Goal: Information Seeking & Learning: Learn about a topic

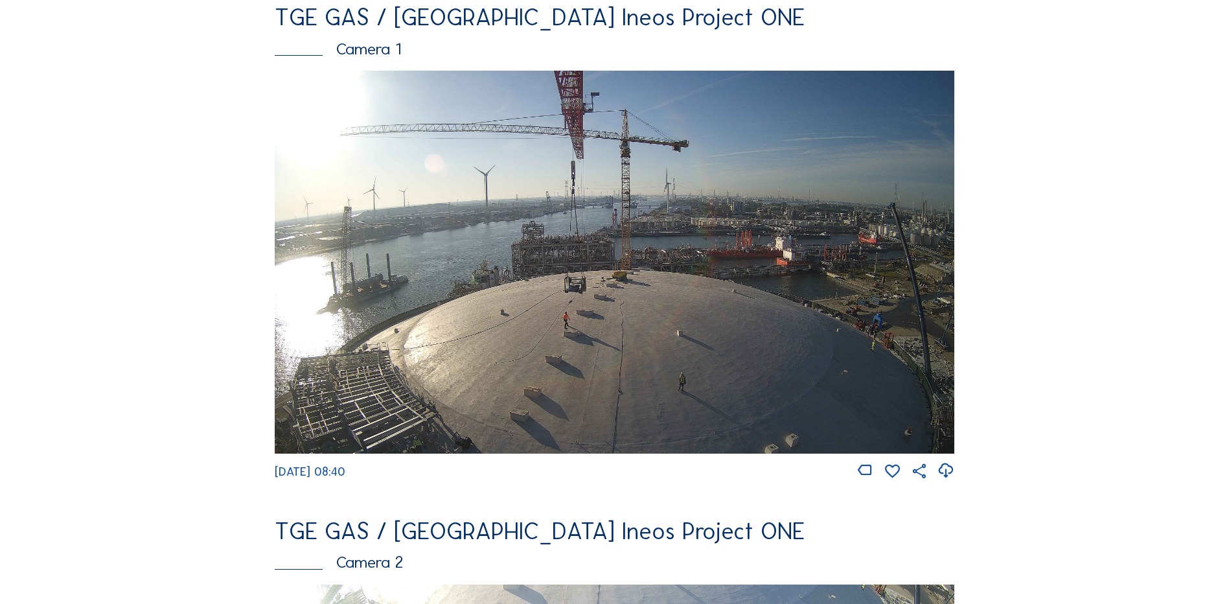
scroll to position [130, 0]
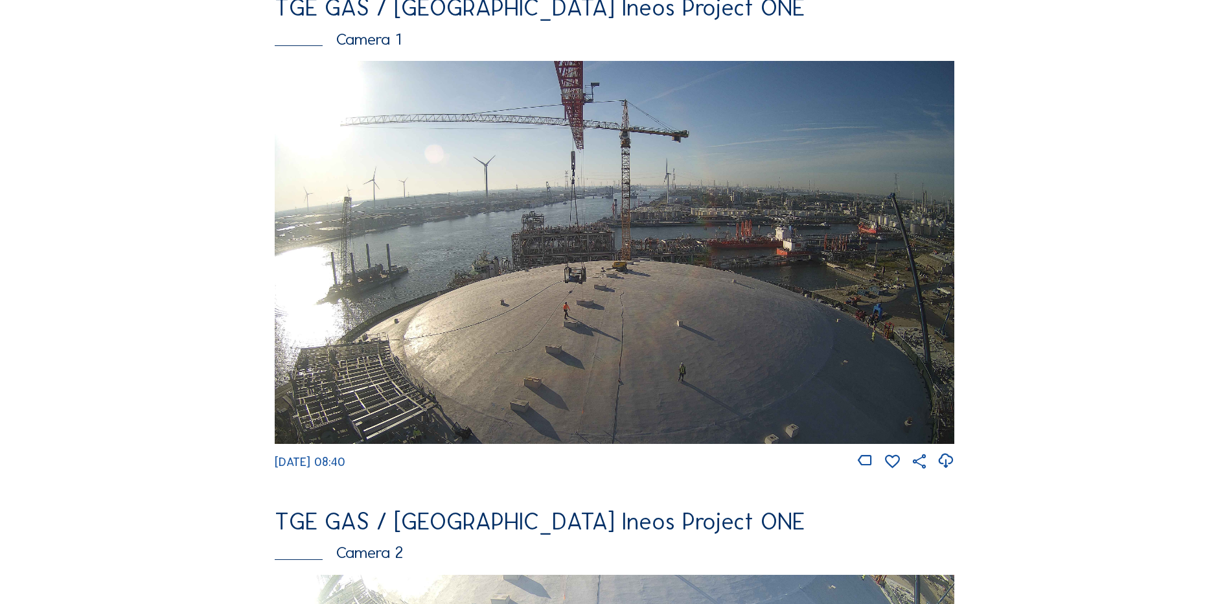
click at [462, 270] on img at bounding box center [614, 252] width 679 height 382
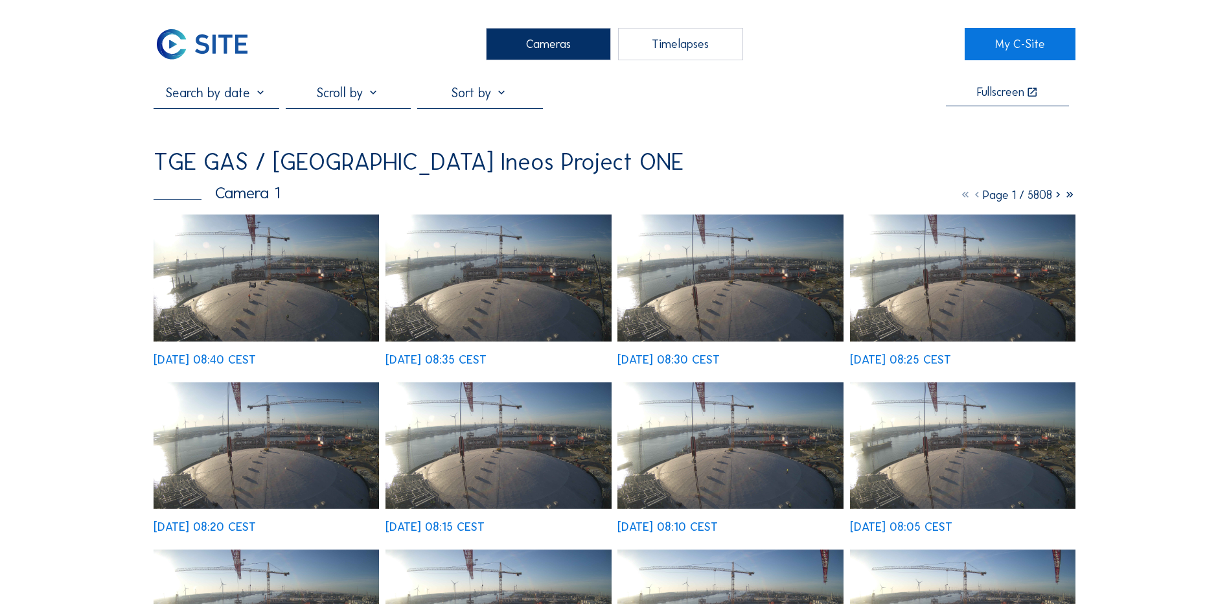
click at [273, 269] on img at bounding box center [266, 277] width 225 height 127
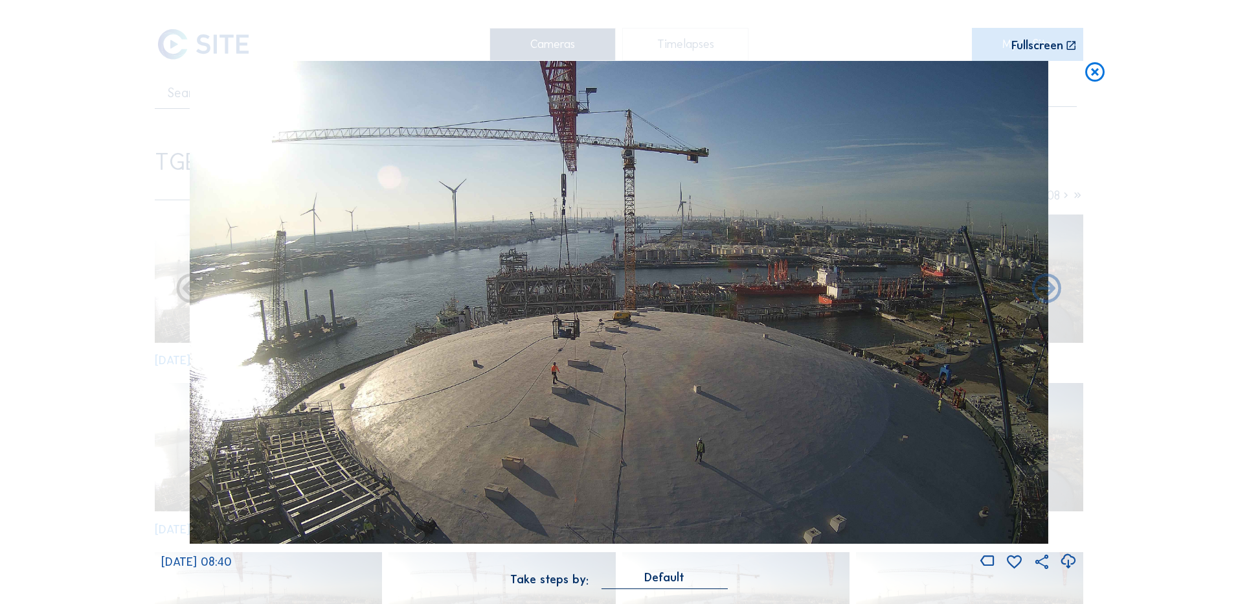
click at [1071, 562] on icon at bounding box center [1068, 561] width 17 height 21
click at [51, 367] on div "Scroll to travel through time | Press 'Alt' Button + Scroll to Zoom | Click and…" at bounding box center [619, 302] width 1238 height 604
click at [1092, 72] on icon at bounding box center [1095, 73] width 23 height 24
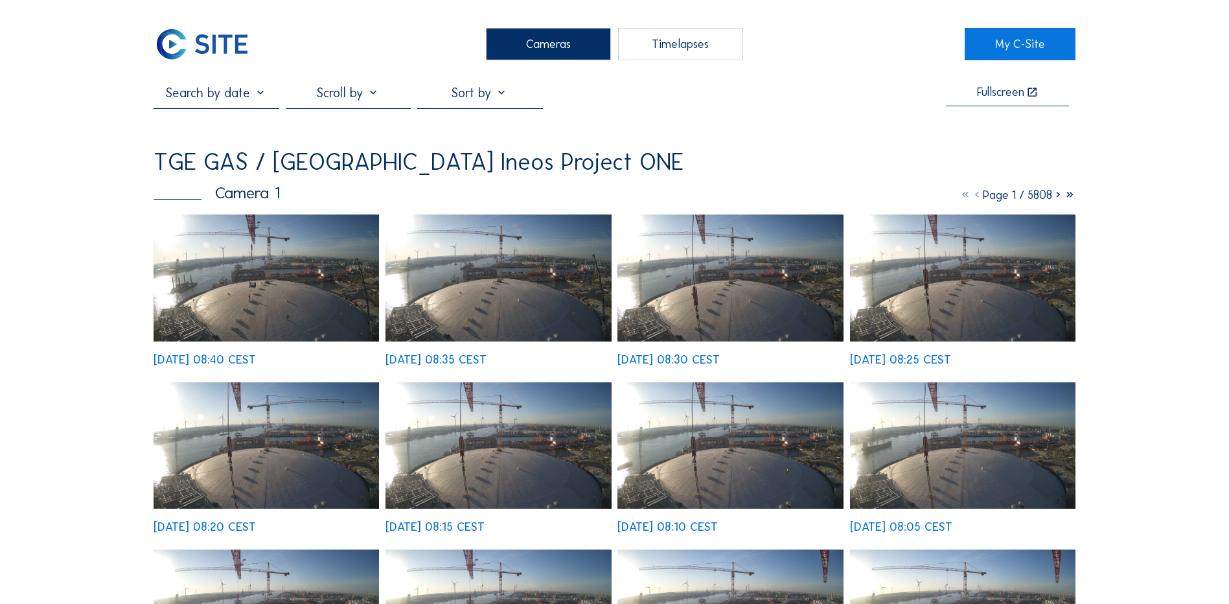
click at [566, 41] on div "Cameras" at bounding box center [548, 44] width 125 height 32
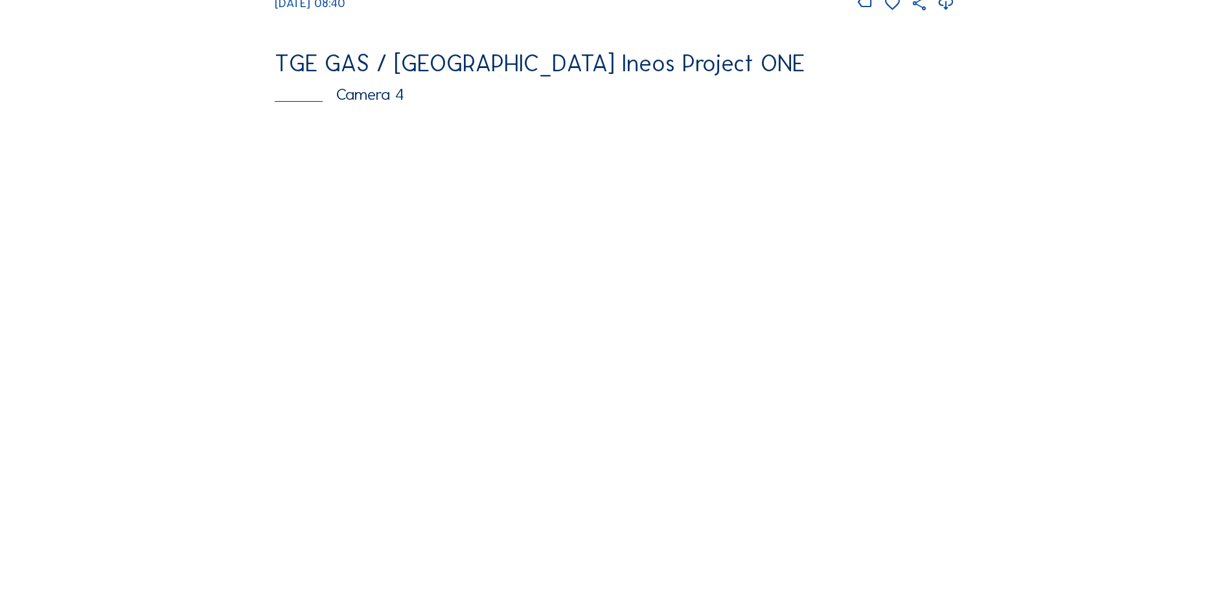
scroll to position [1166, 0]
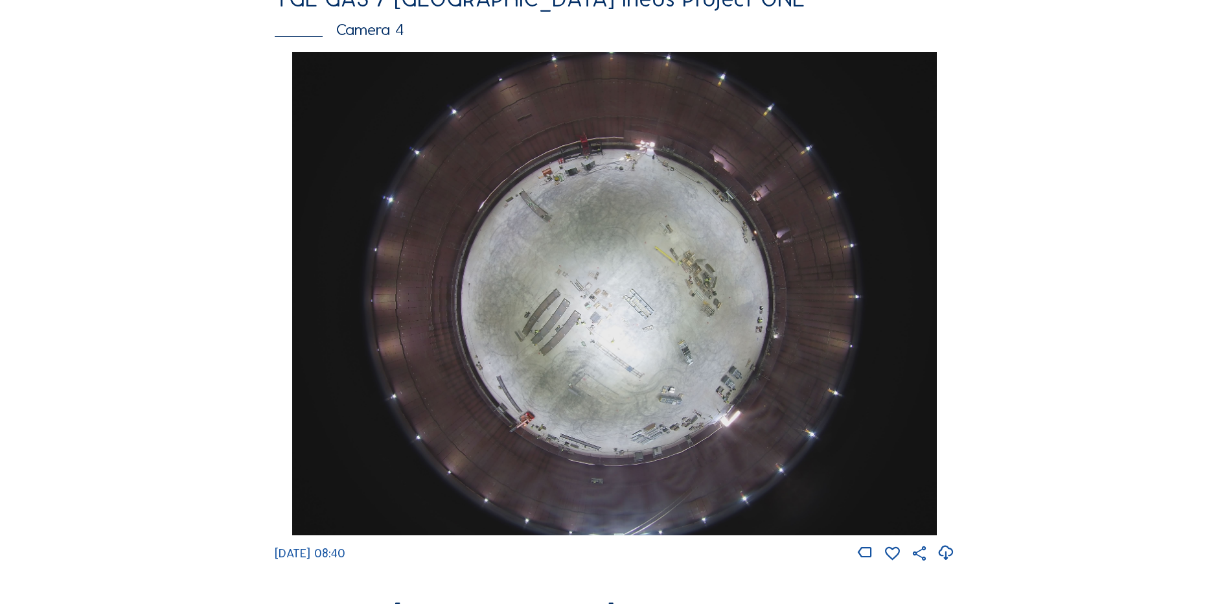
click at [643, 325] on img at bounding box center [614, 293] width 644 height 483
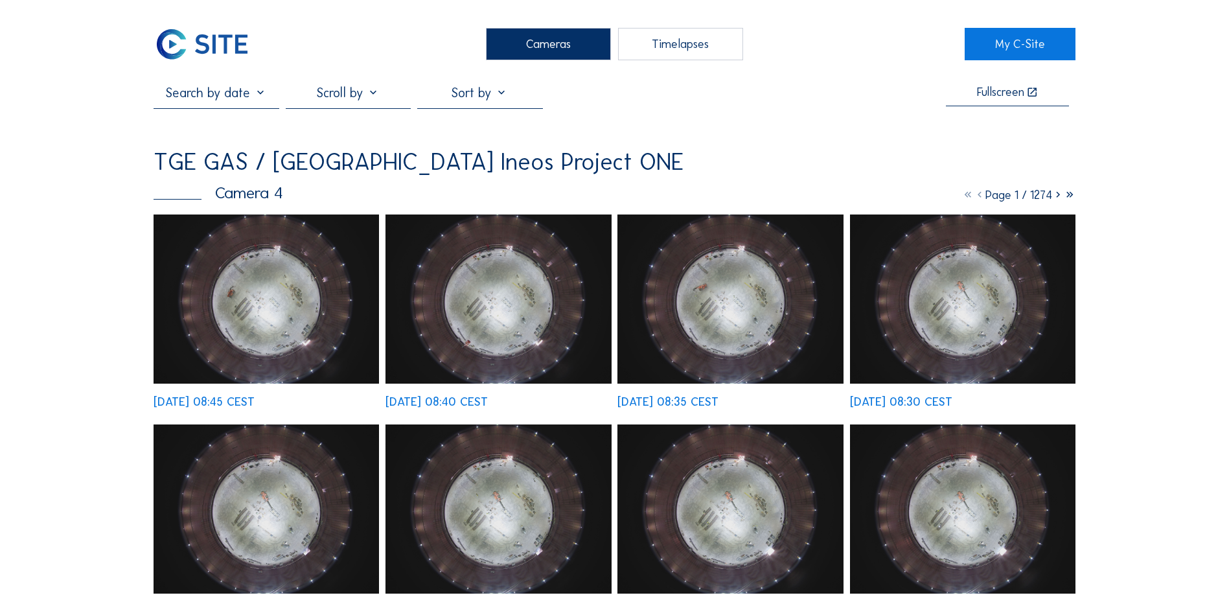
click at [541, 33] on div "Cameras" at bounding box center [548, 44] width 125 height 32
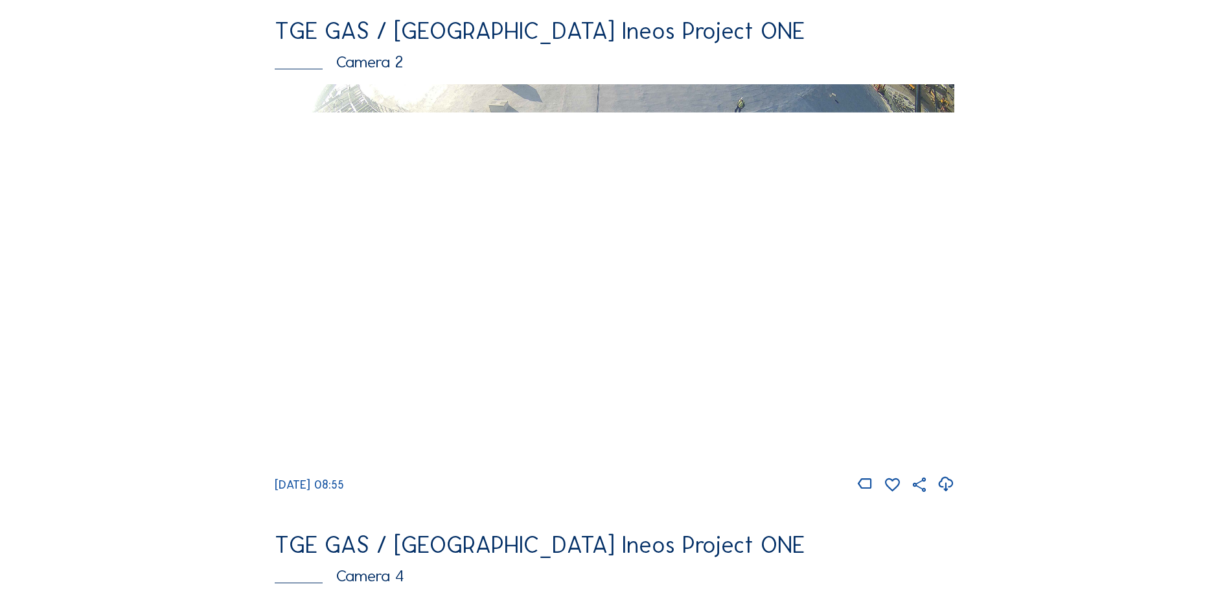
scroll to position [648, 0]
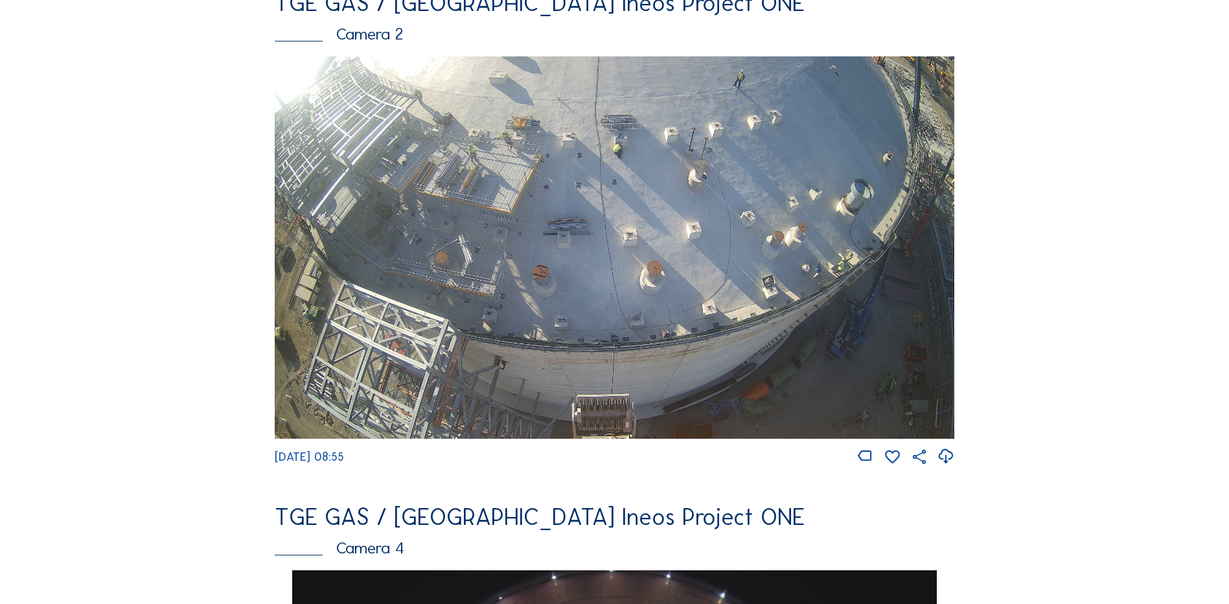
click at [483, 264] on img at bounding box center [614, 247] width 679 height 382
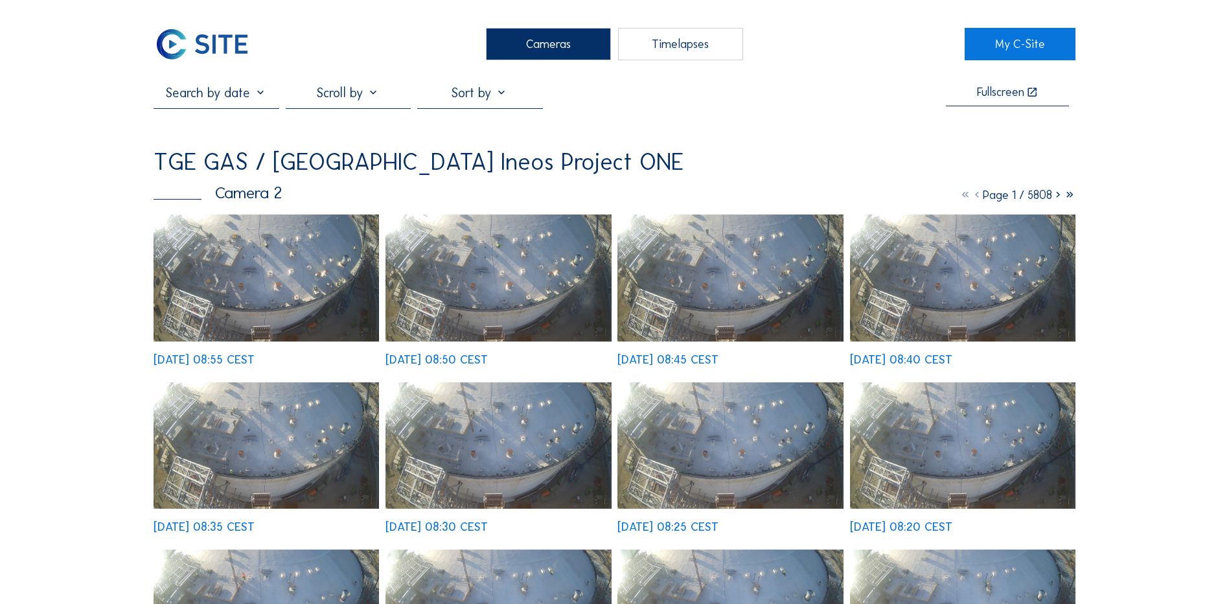
click at [290, 271] on img at bounding box center [266, 277] width 225 height 127
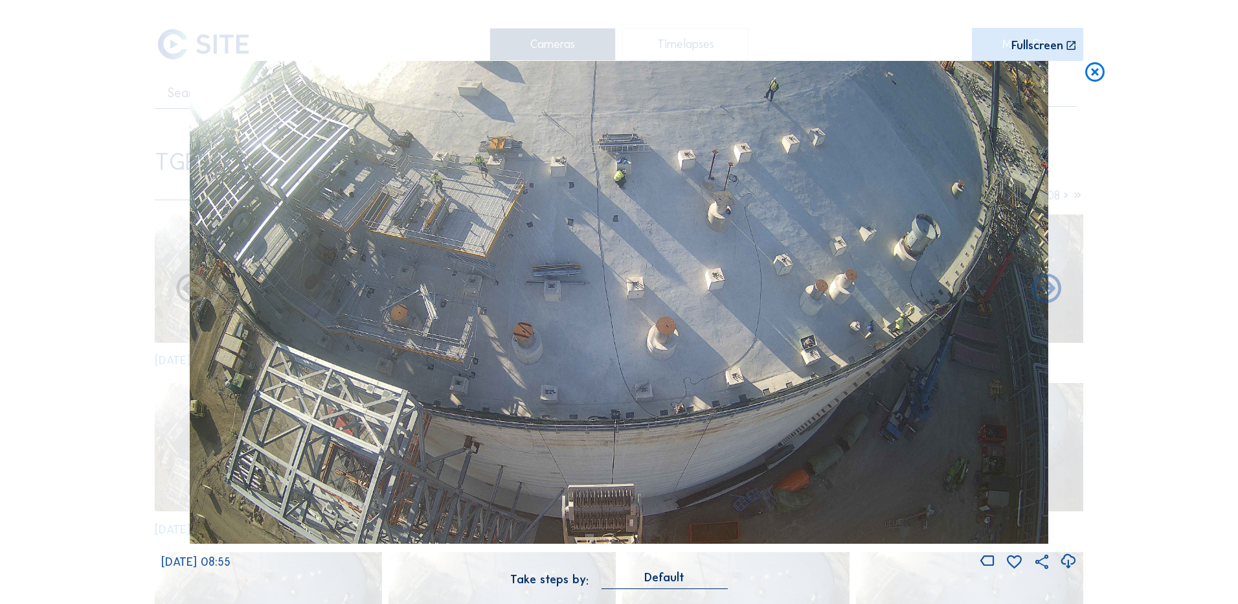
click at [1069, 560] on icon at bounding box center [1068, 561] width 17 height 21
click at [83, 248] on div "Scroll to travel through time | Press 'Alt' Button + Scroll to Zoom | Click and…" at bounding box center [619, 302] width 1238 height 604
click at [1095, 71] on icon at bounding box center [1095, 73] width 23 height 24
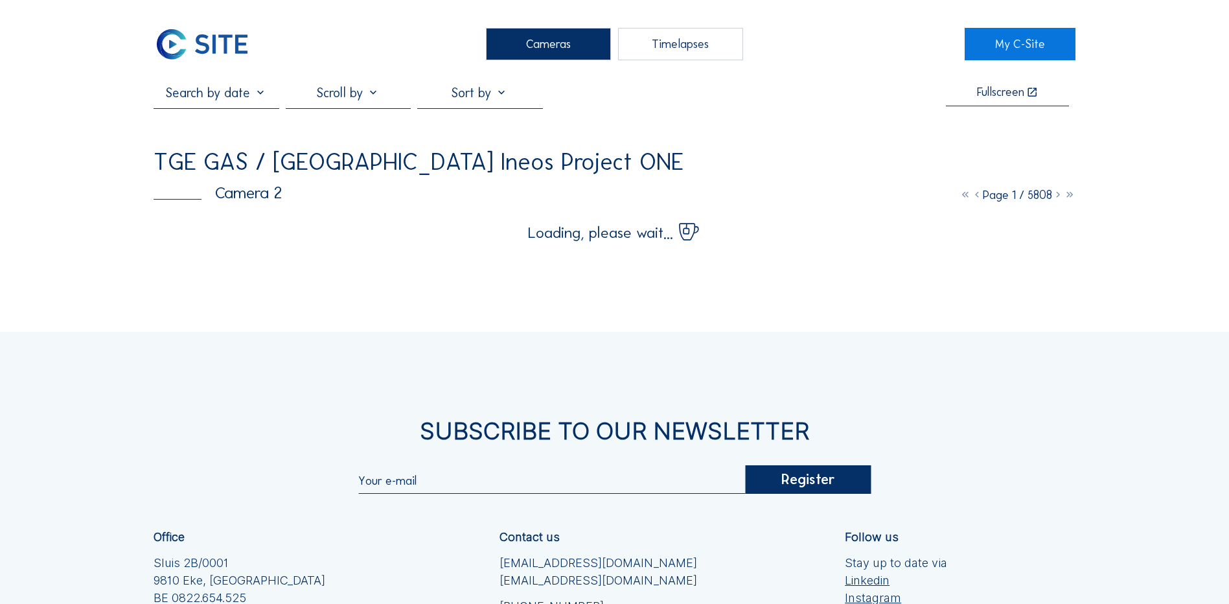
click at [547, 38] on div "Cameras" at bounding box center [548, 44] width 125 height 32
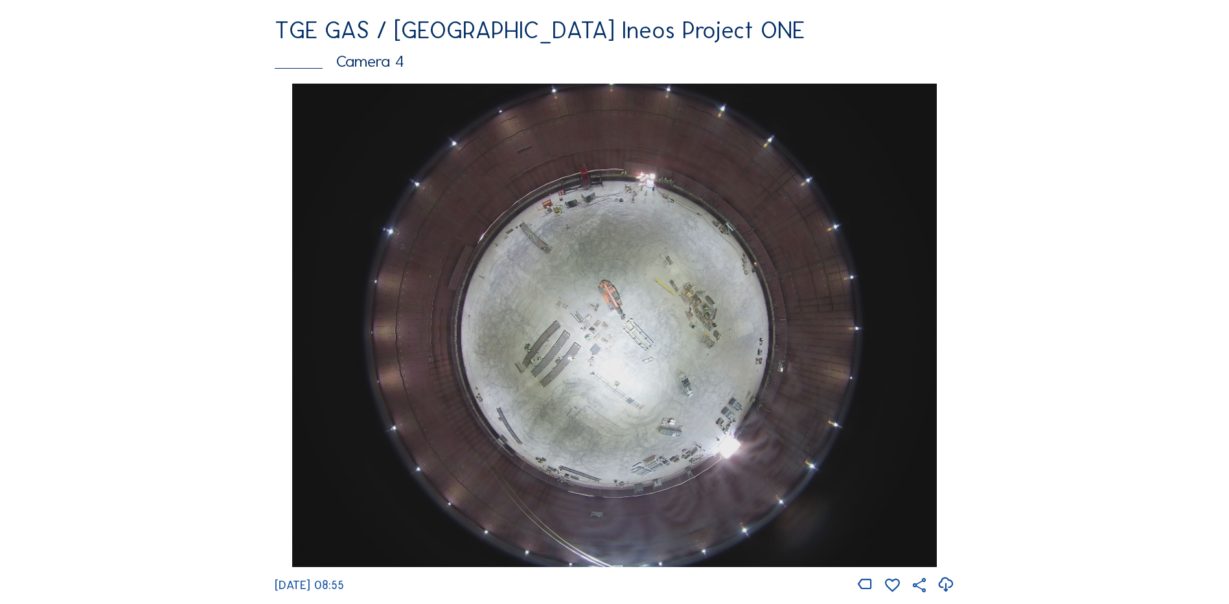
scroll to position [1166, 0]
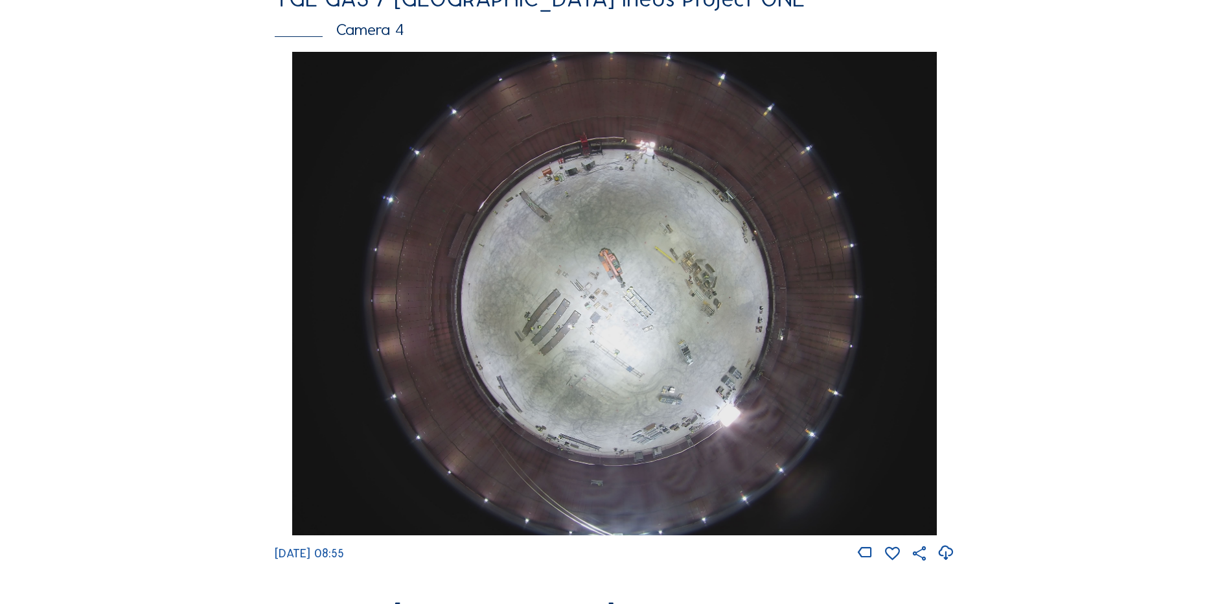
click at [651, 286] on img at bounding box center [614, 293] width 644 height 483
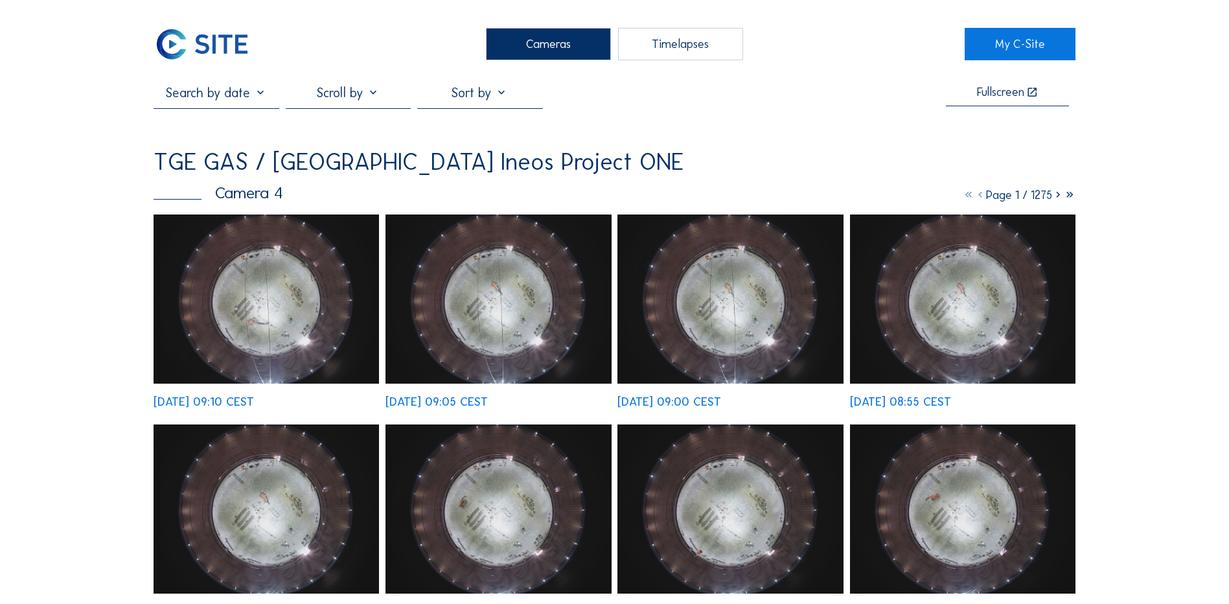
click at [527, 55] on div "Cameras" at bounding box center [548, 44] width 125 height 32
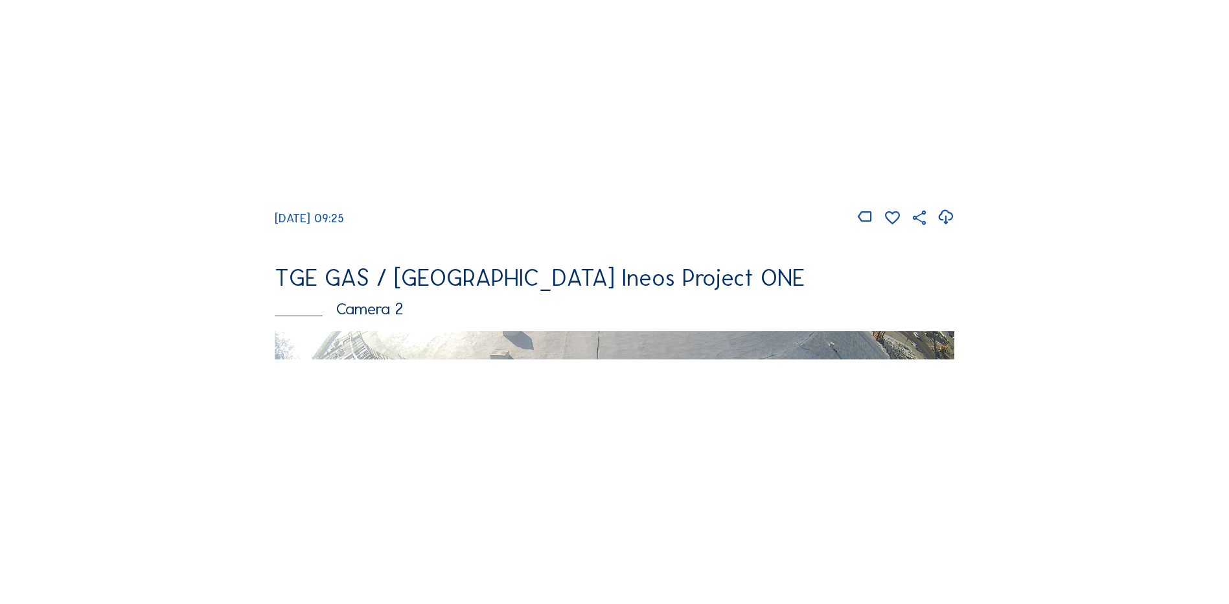
scroll to position [389, 0]
